Goal: Find specific page/section: Find specific page/section

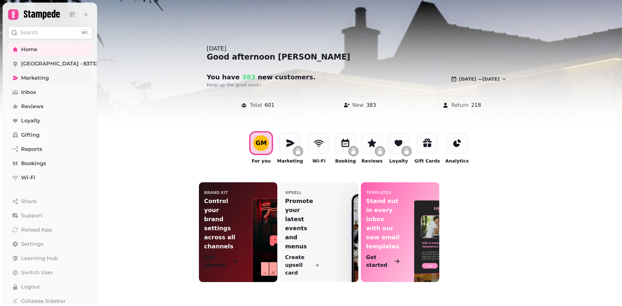
click at [52, 78] on link "Marketing" at bounding box center [50, 78] width 84 height 13
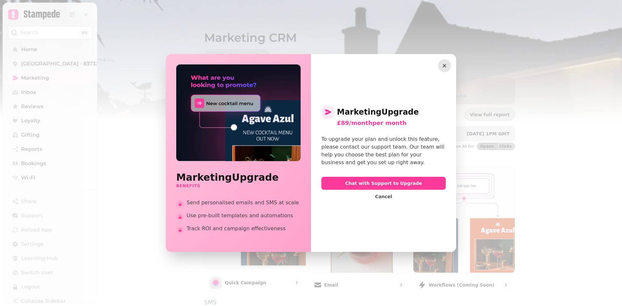
click at [442, 68] on icon "button" at bounding box center [444, 66] width 6 height 6
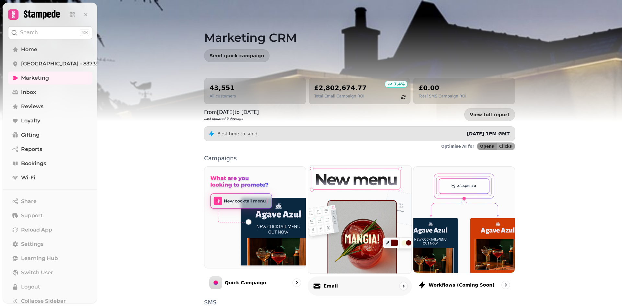
click at [329, 286] on p "Email" at bounding box center [330, 286] width 14 height 6
